Goal: Navigation & Orientation: Find specific page/section

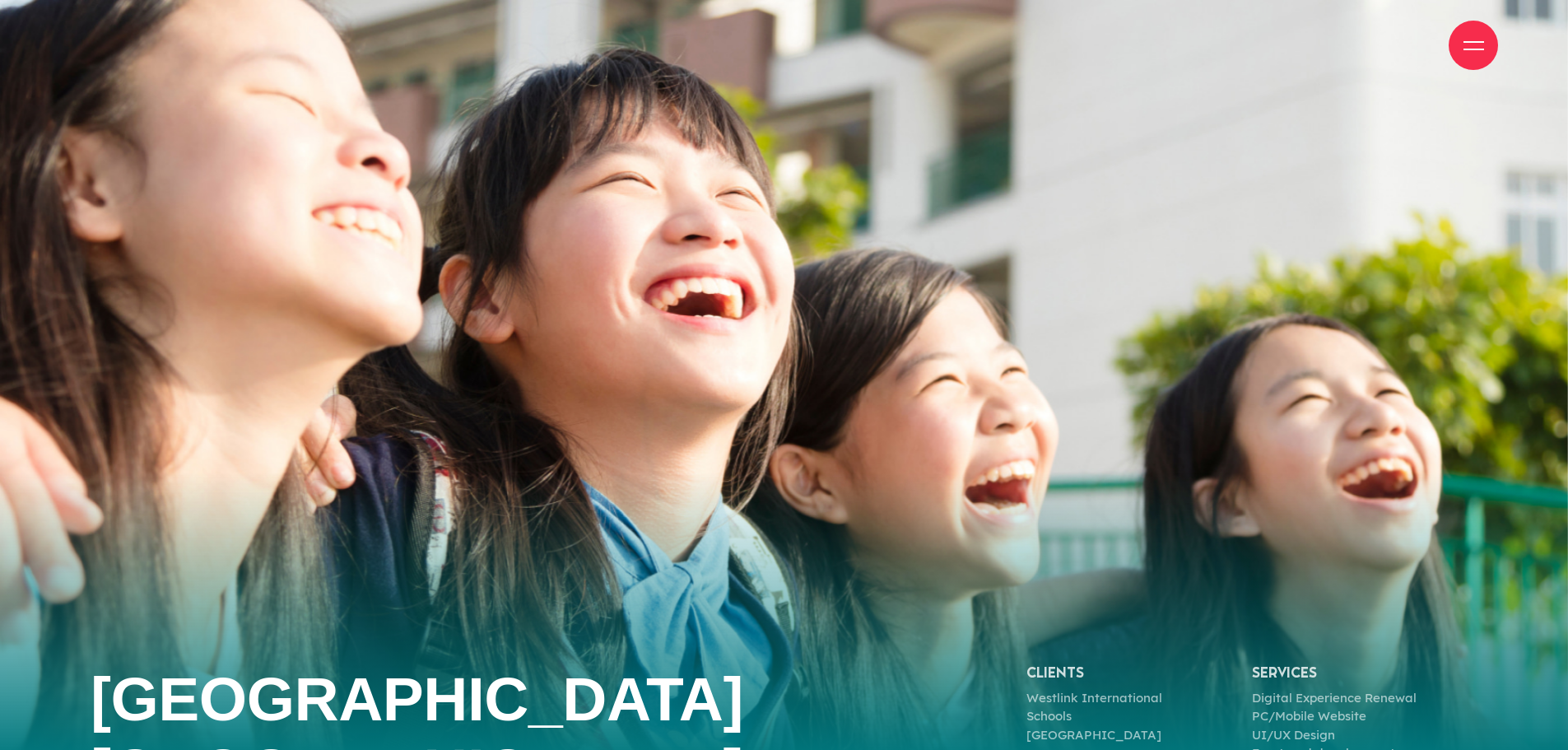
scroll to position [165, 0]
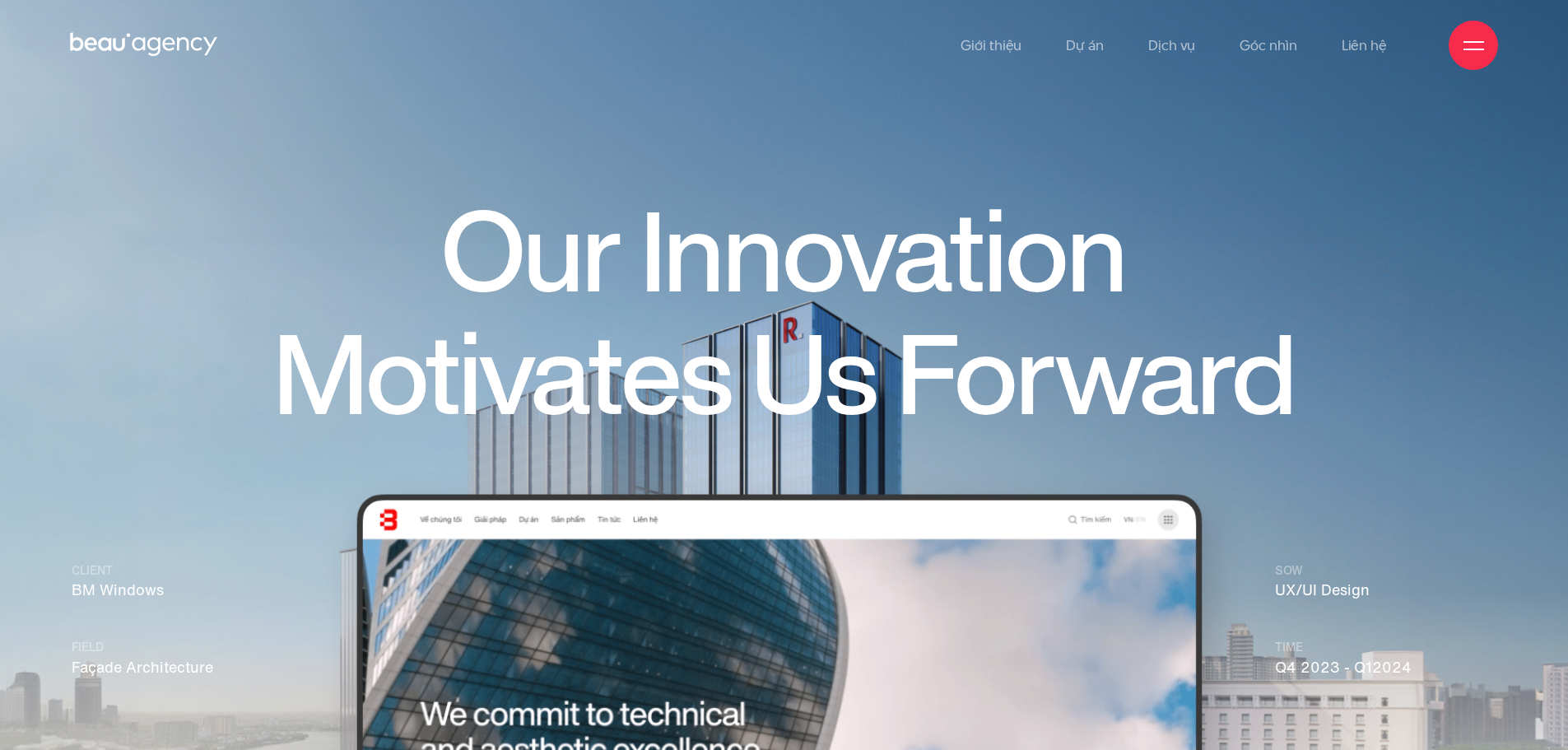
click at [682, 154] on img at bounding box center [784, 493] width 1568 height 987
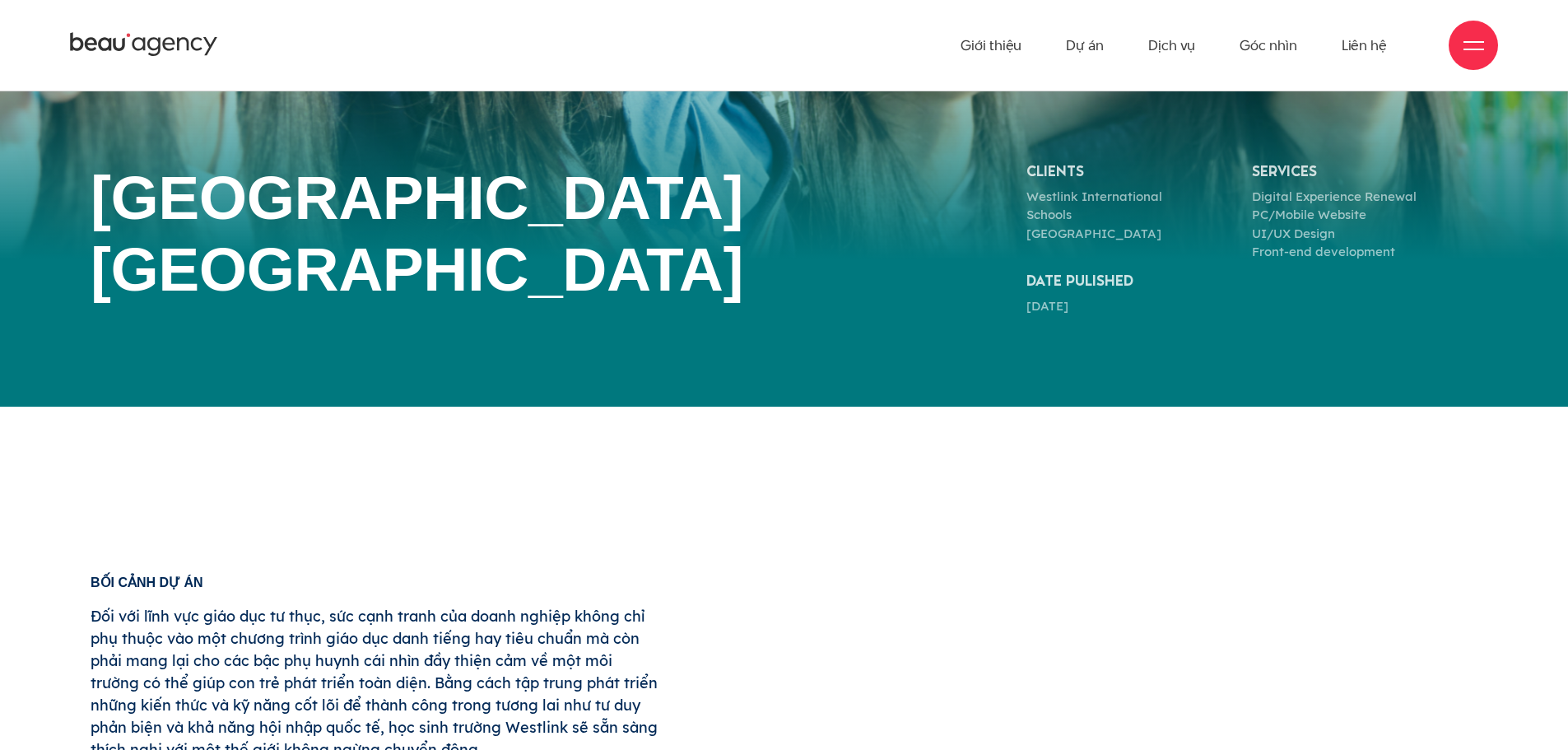
scroll to position [494, 0]
